Goal: Transaction & Acquisition: Obtain resource

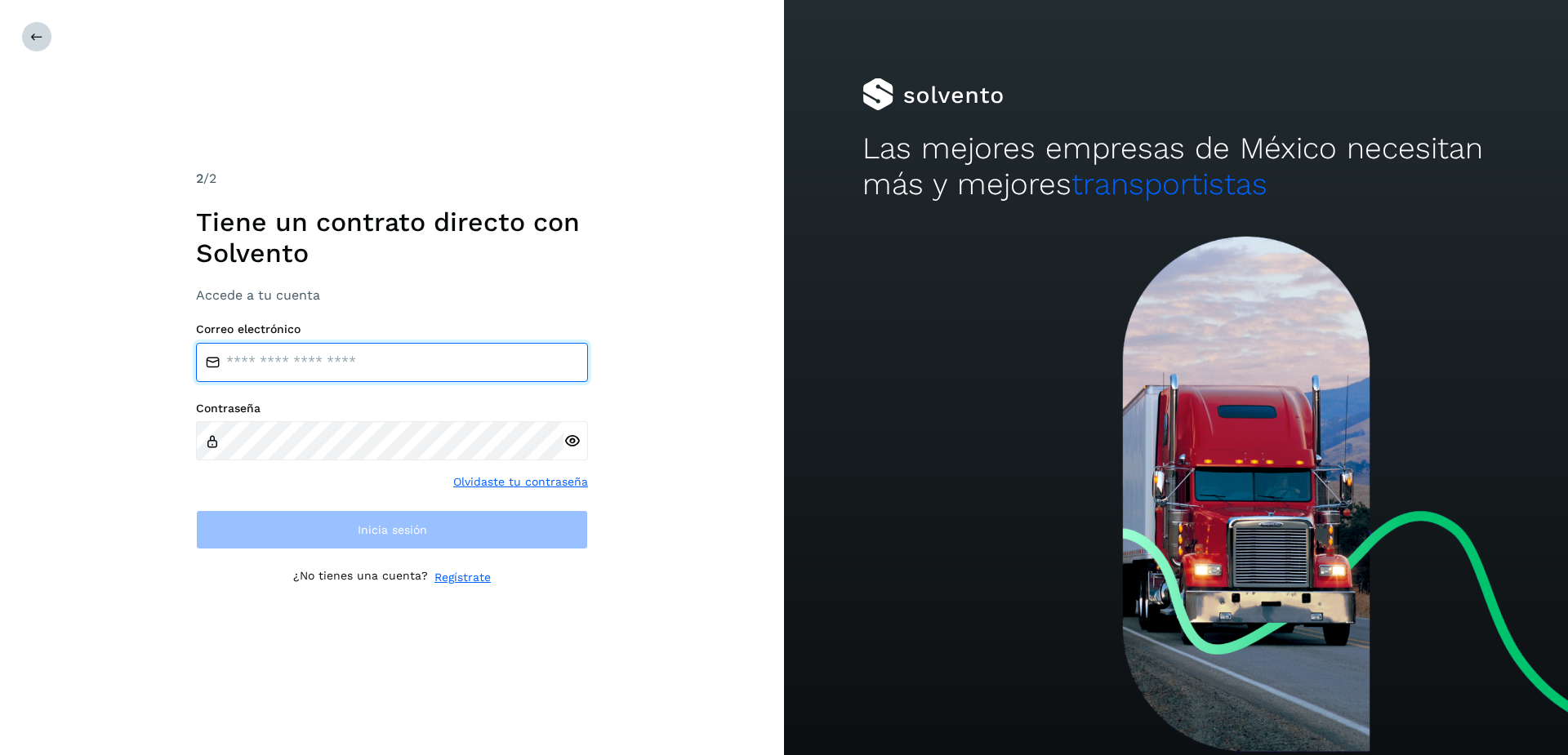
type input "**********"
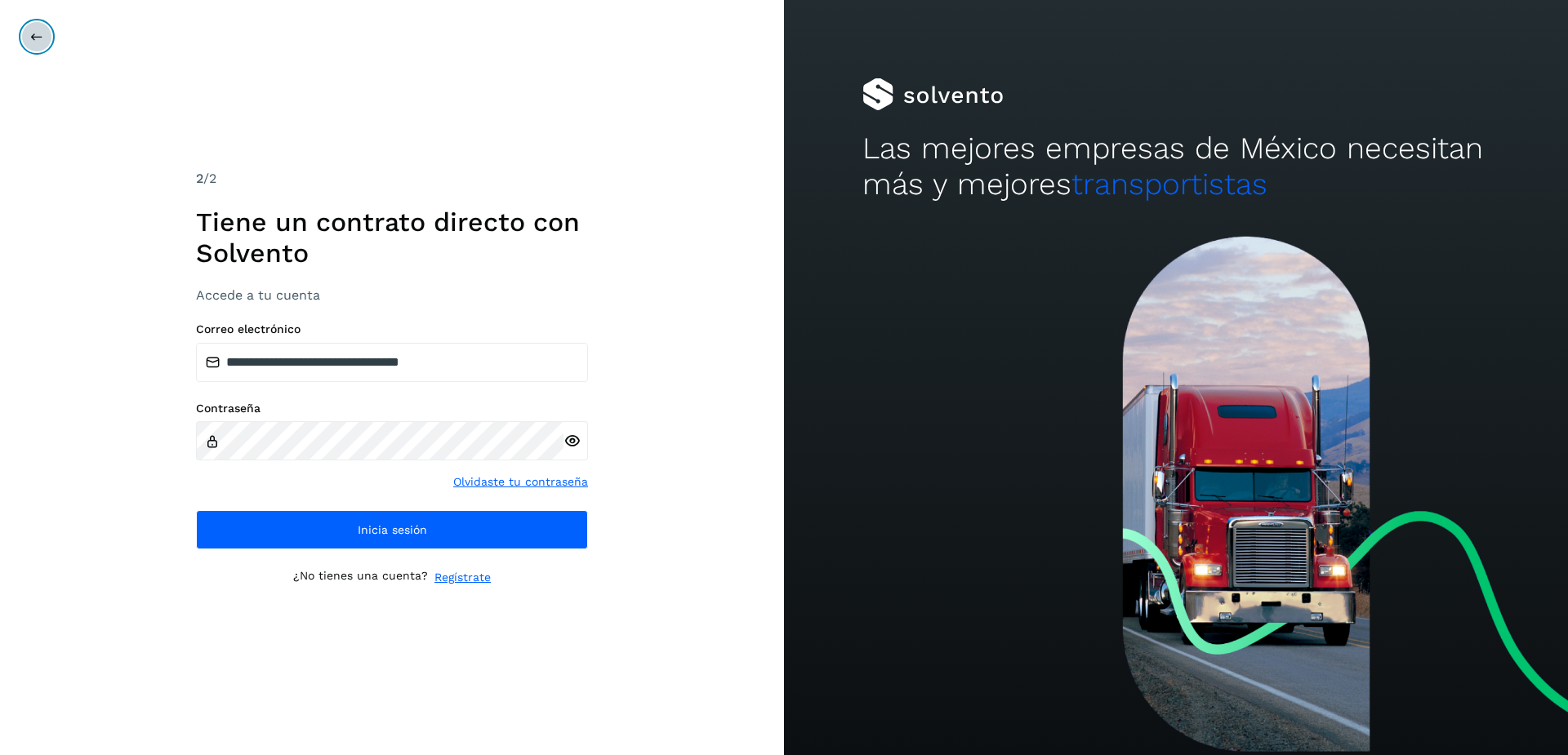
click at [30, 43] on icon at bounding box center [36, 36] width 13 height 13
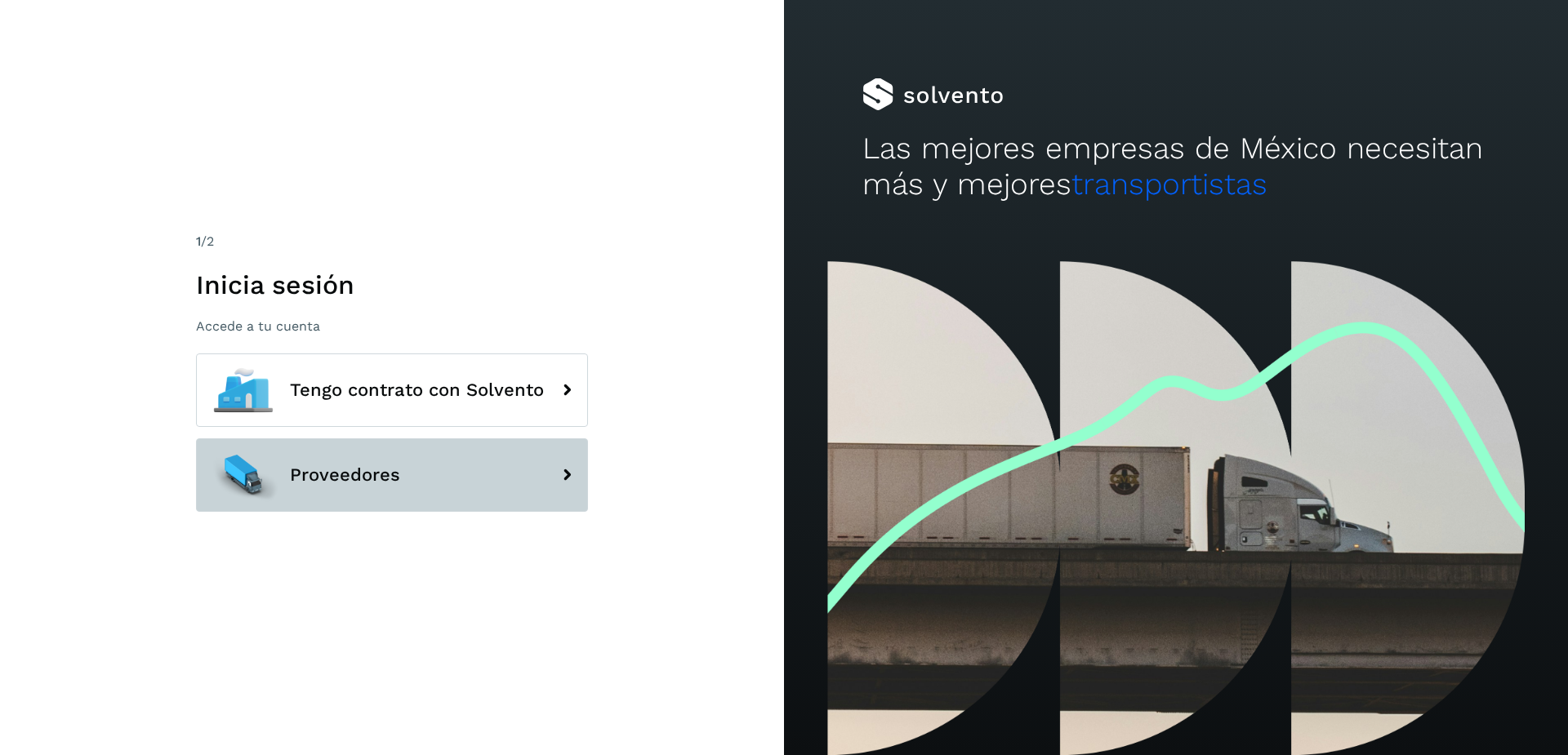
click at [352, 476] on span "Proveedores" at bounding box center [345, 475] width 110 height 20
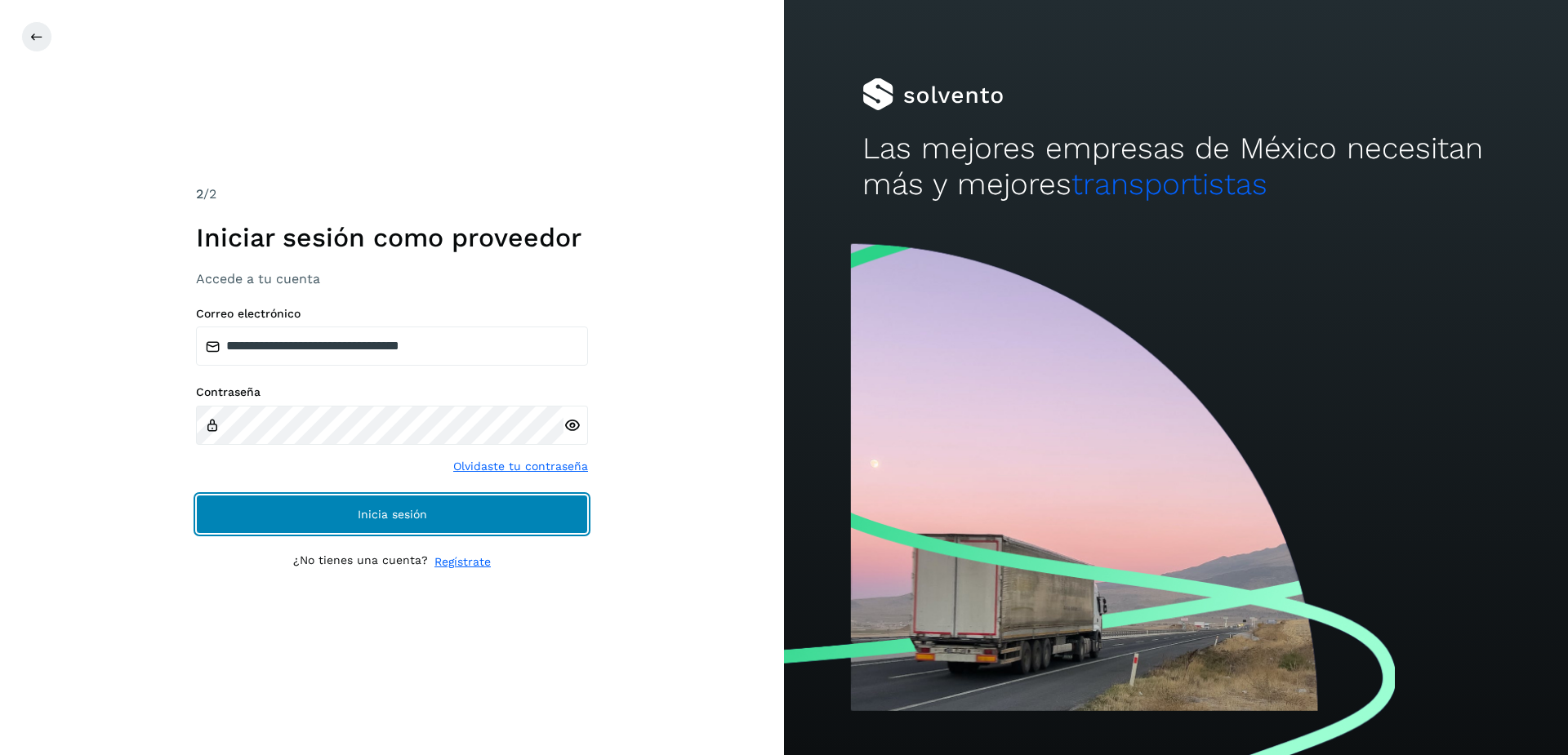
click at [397, 519] on span "Inicia sesión" at bounding box center [392, 514] width 70 height 12
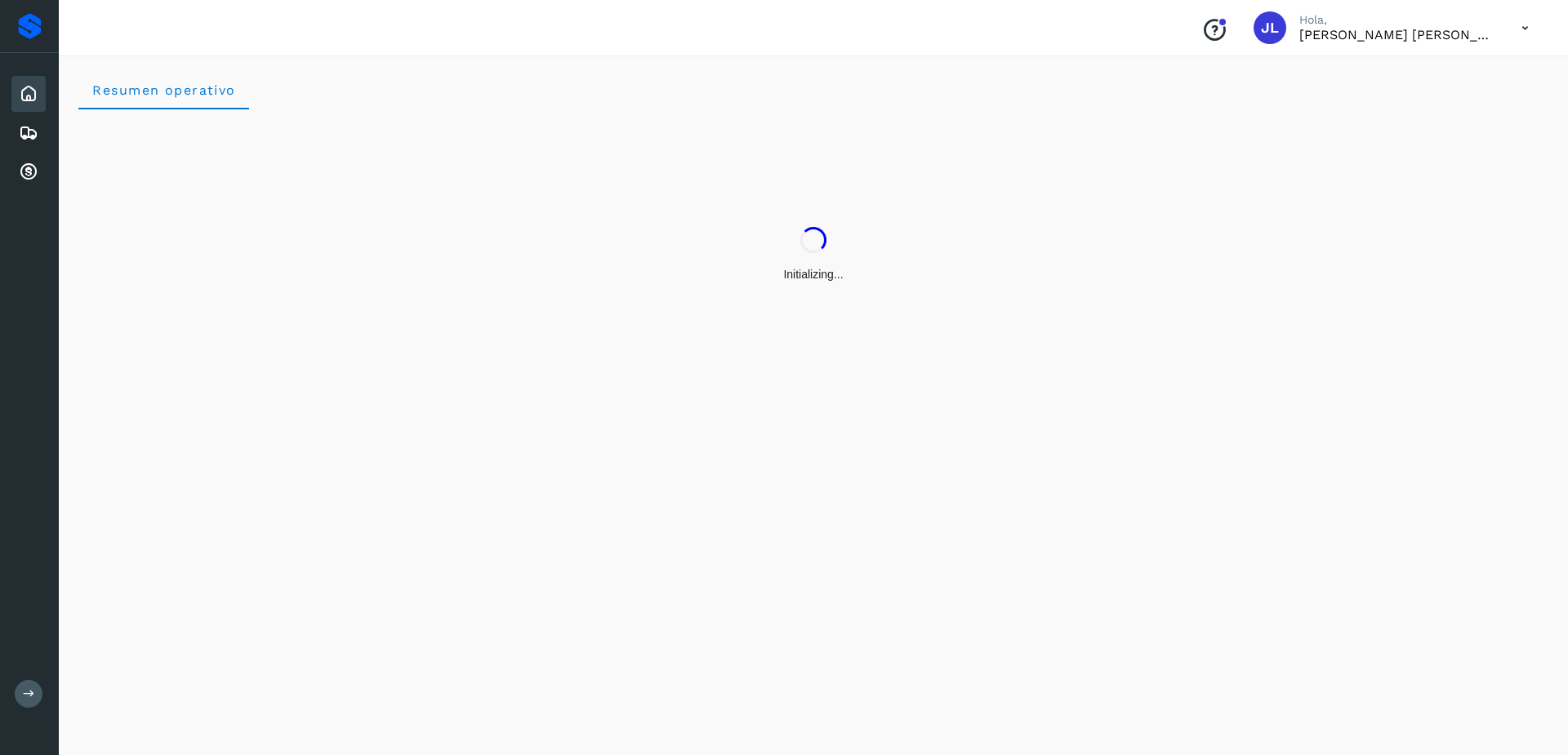
click at [445, 520] on div "Resumen operativo" at bounding box center [813, 403] width 1509 height 705
click at [22, 181] on icon at bounding box center [29, 173] width 20 height 20
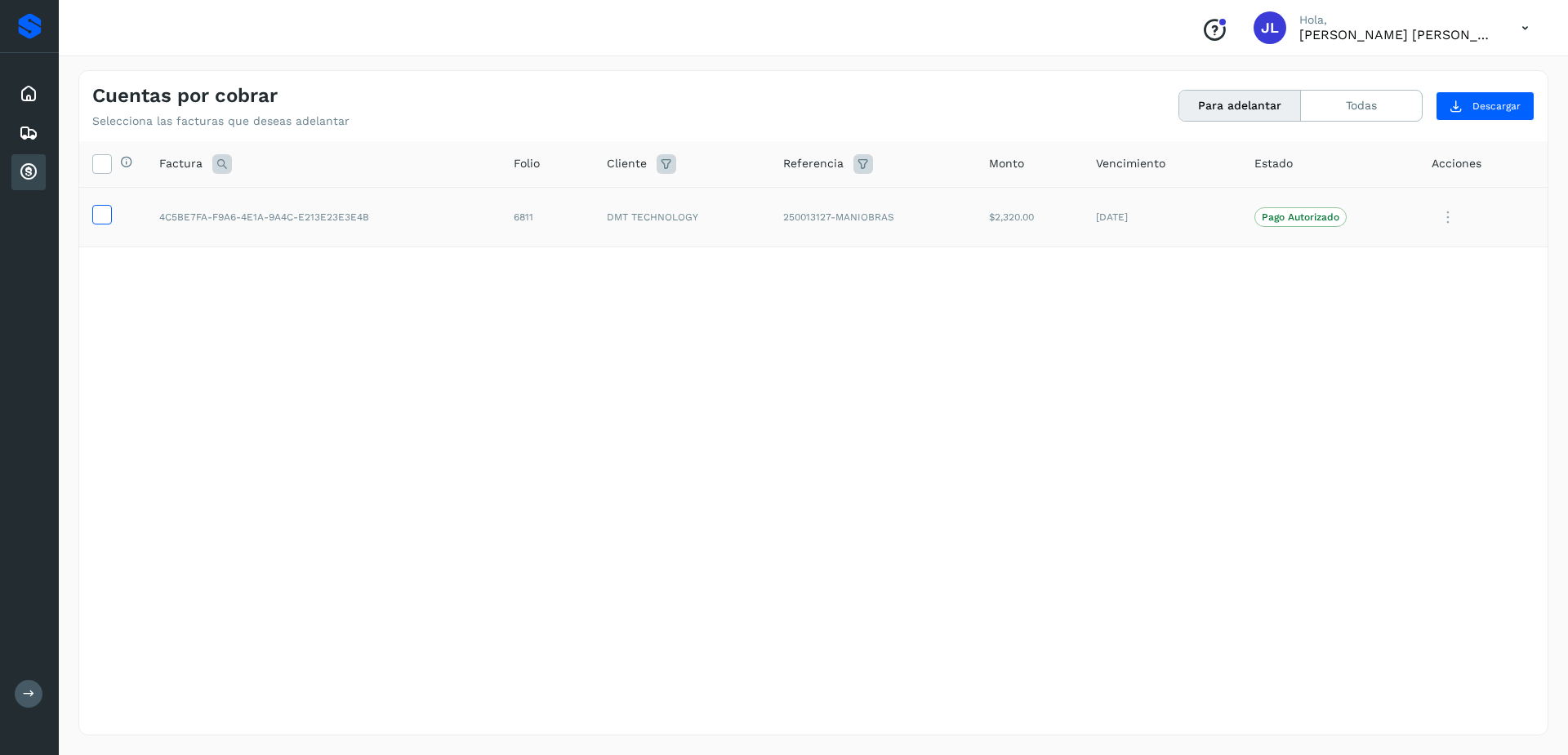
click at [96, 220] on icon at bounding box center [101, 213] width 17 height 17
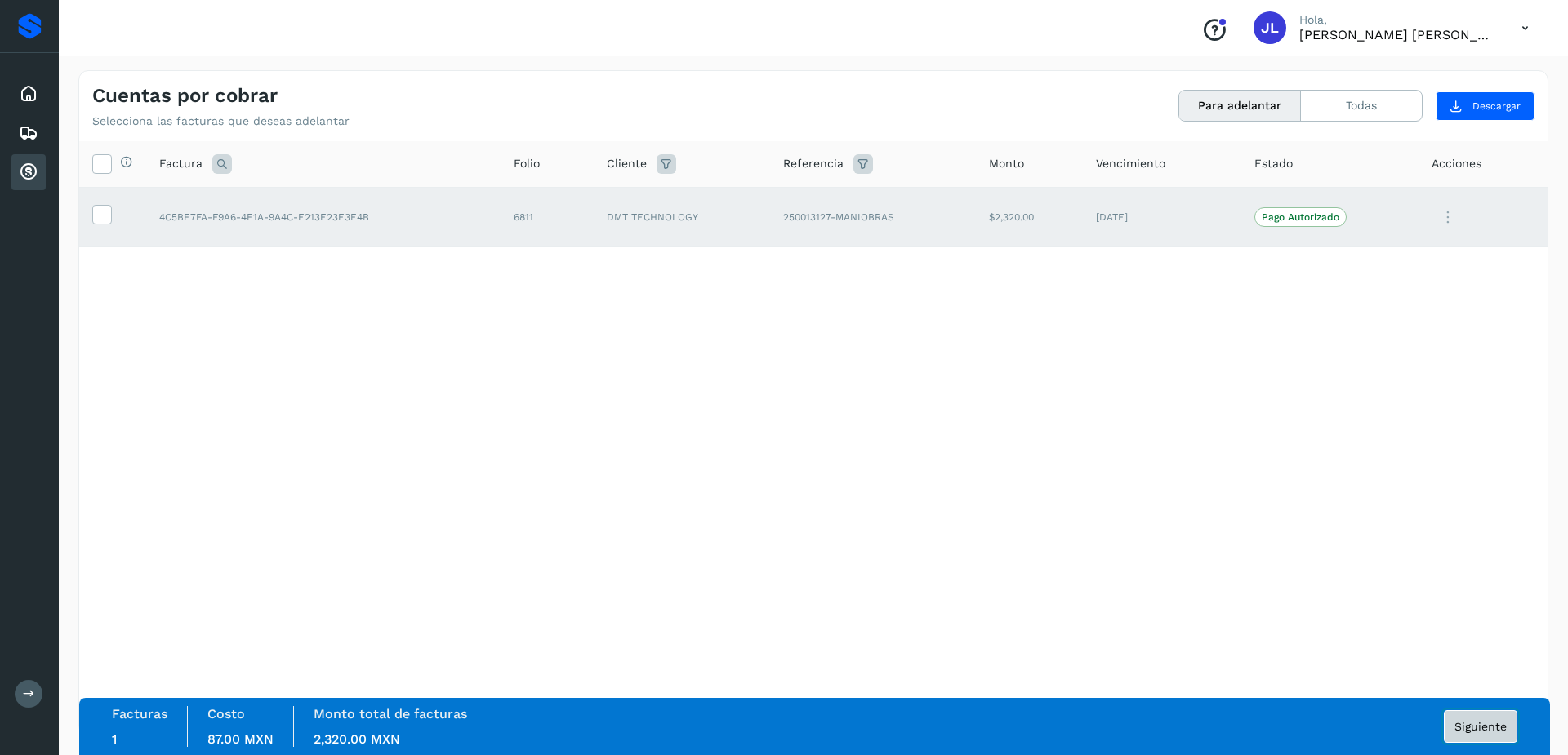
click at [1456, 722] on span "Siguiente" at bounding box center [1481, 727] width 53 height 12
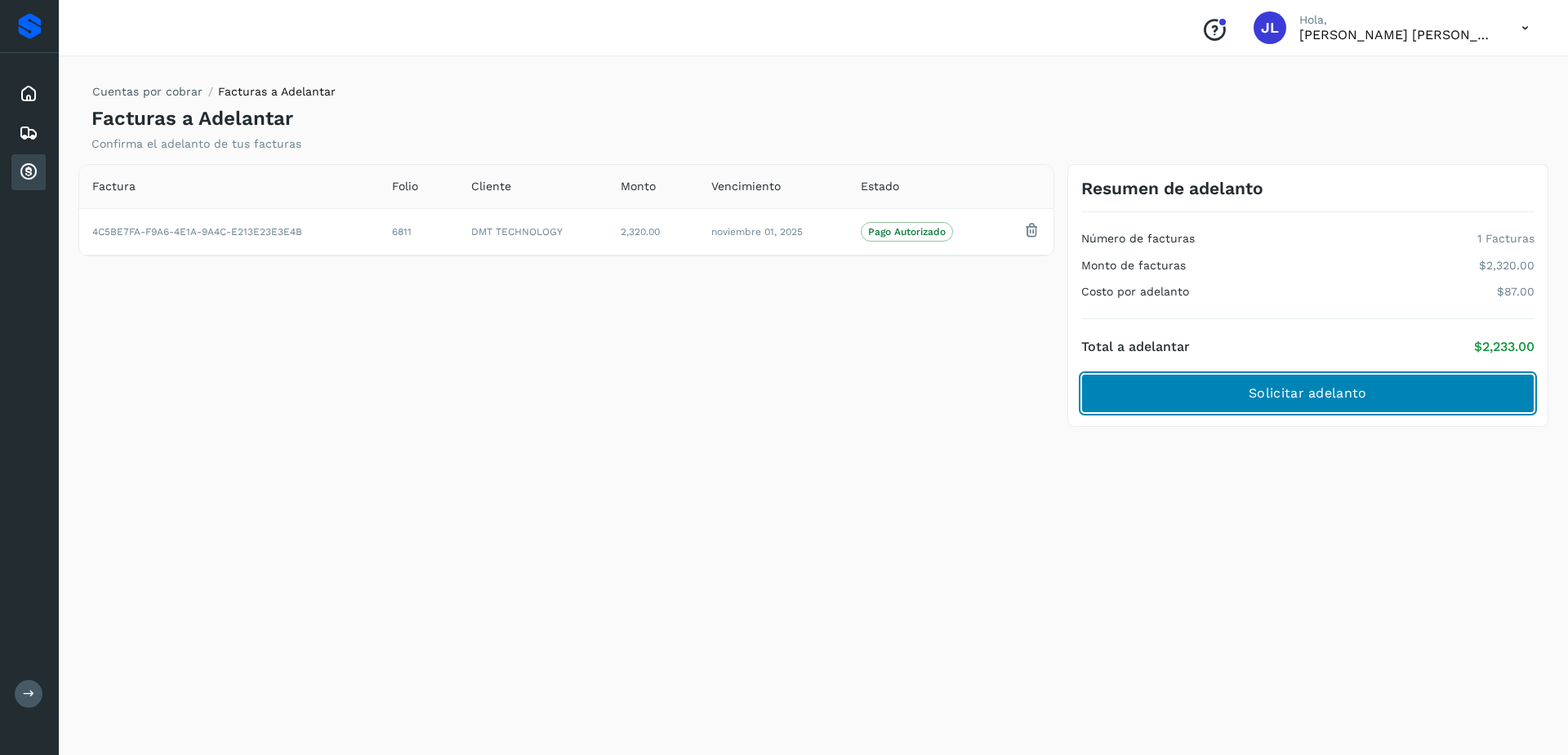
click at [1324, 399] on span "Solicitar adelanto" at bounding box center [1307, 394] width 118 height 18
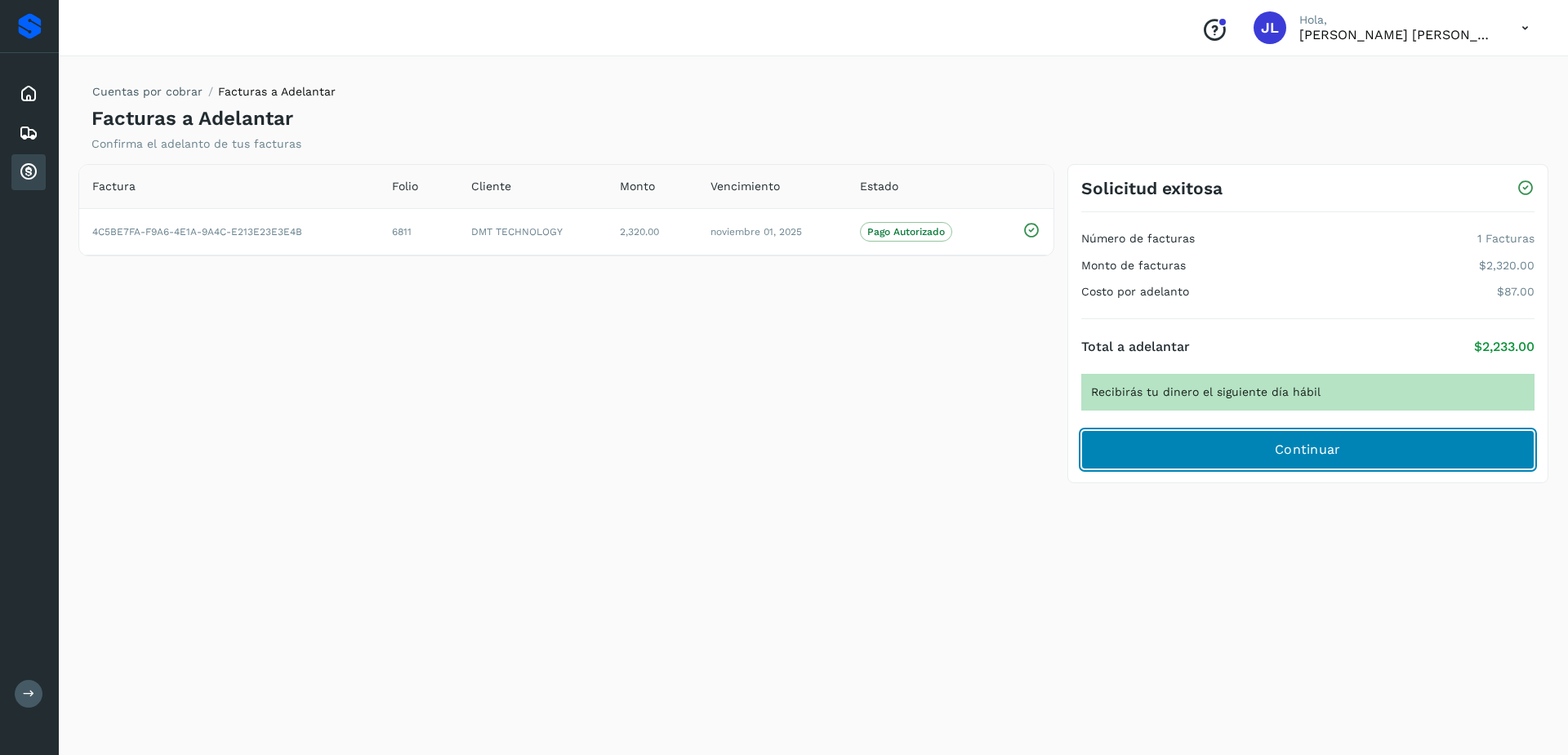
click at [1284, 440] on button "Continuar" at bounding box center [1307, 449] width 454 height 39
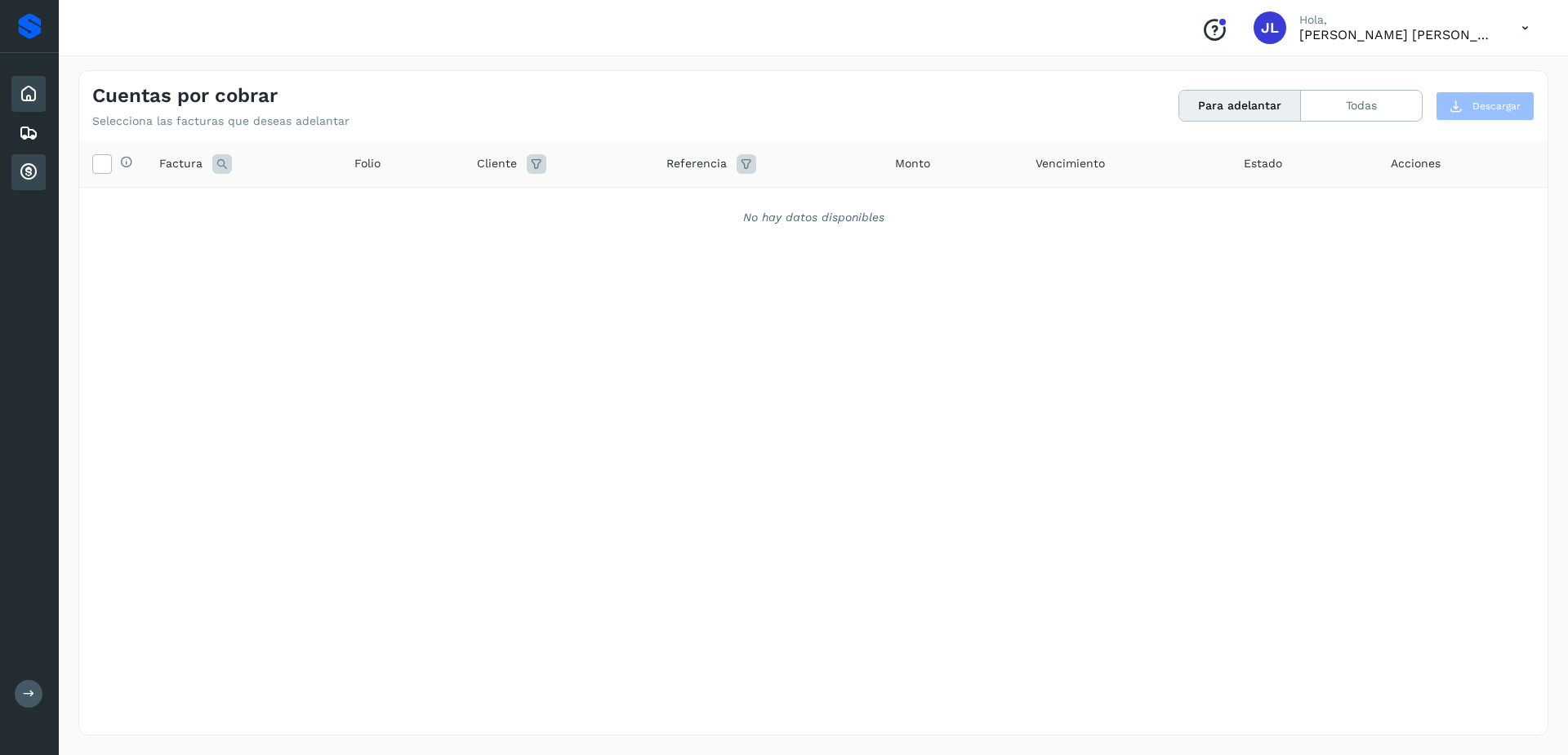
click at [30, 100] on icon at bounding box center [29, 94] width 20 height 20
